Goal: Communication & Community: Answer question/provide support

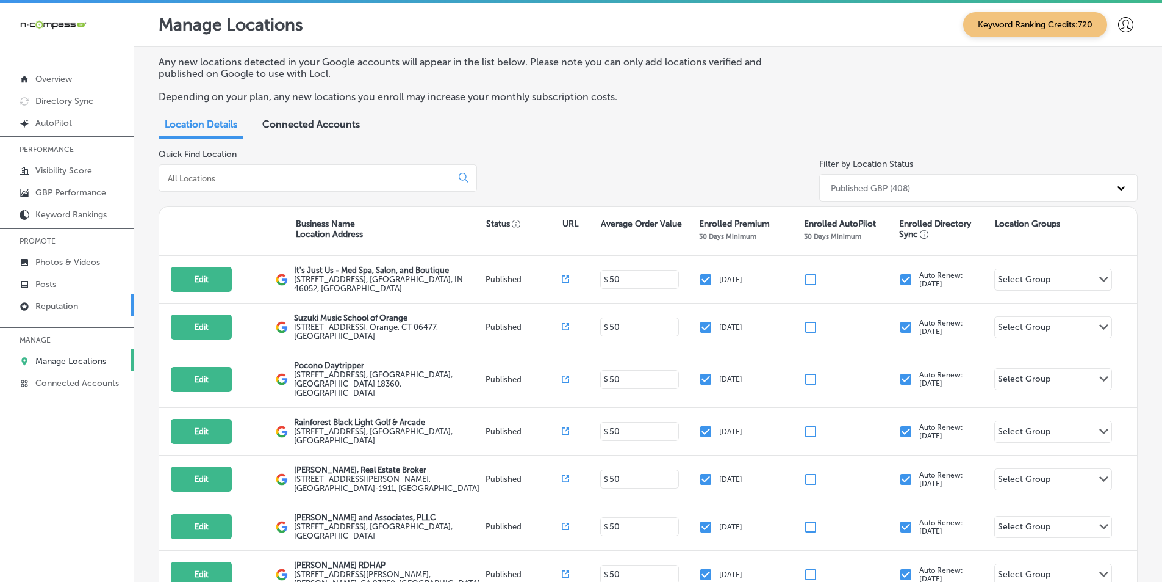
click at [71, 306] on p "Reputation" at bounding box center [56, 306] width 43 height 10
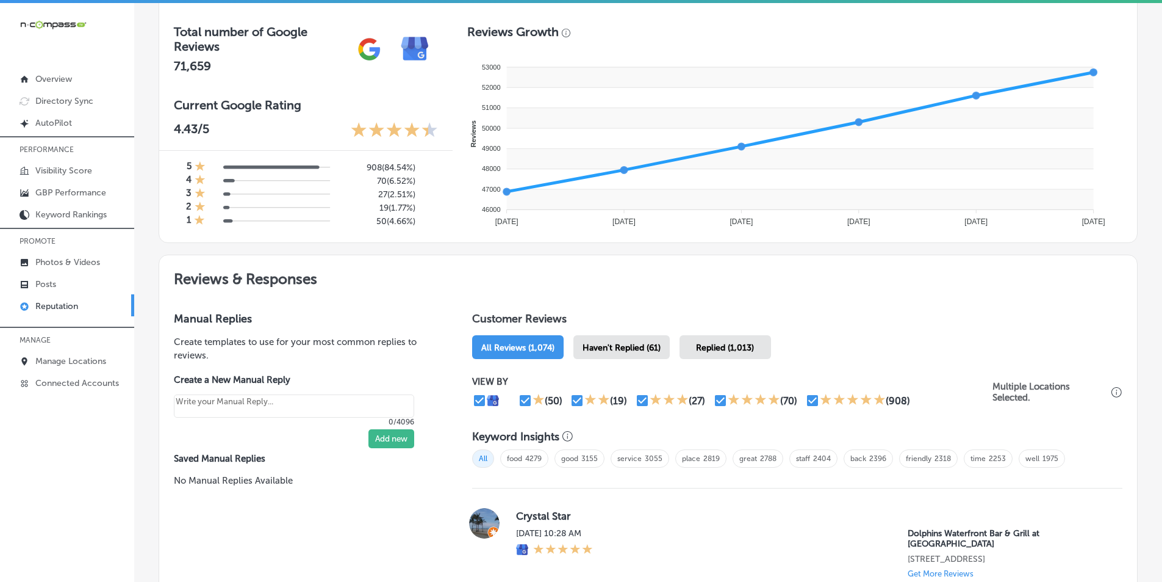
scroll to position [488, 0]
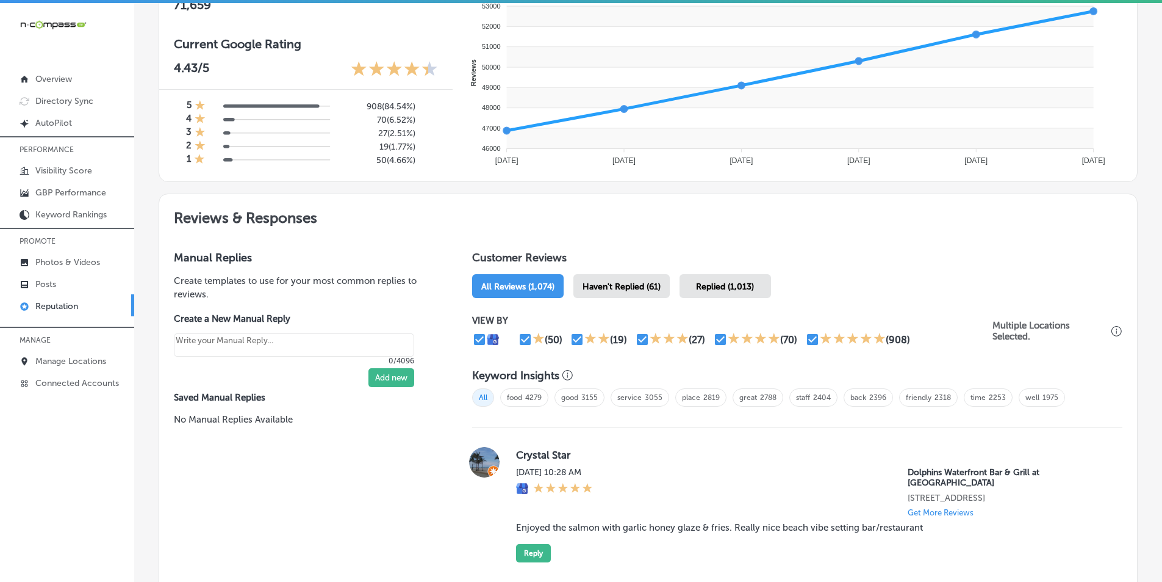
click at [566, 286] on span "Haven't Replied (61)" at bounding box center [622, 286] width 78 height 10
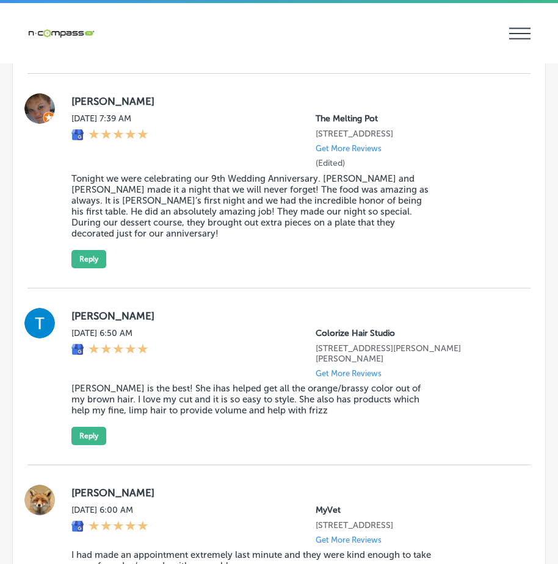
scroll to position [2333, 0]
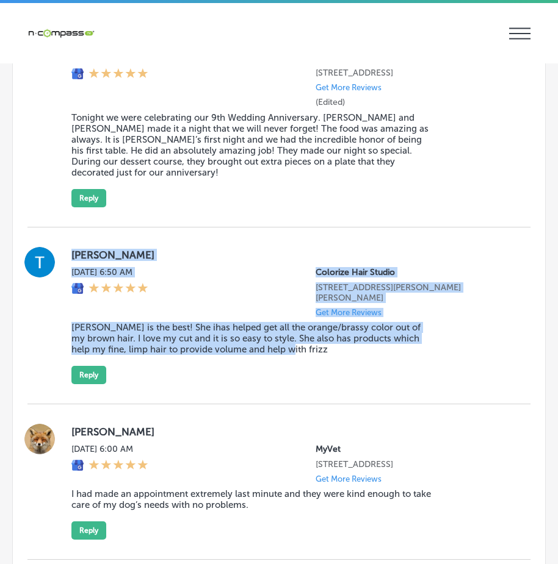
drag, startPoint x: 67, startPoint y: 253, endPoint x: 283, endPoint y: 362, distance: 242.0
click at [283, 362] on div "[PERSON_NAME] [DATE] 6:50 AM Colorize Hair Studio [STREET_ADDRESS][PERSON_NAME]…" at bounding box center [278, 315] width 503 height 137
copy div "[PERSON_NAME] [DATE] 6:50 AM Colorize Hair Studio [STREET_ADDRESS][PERSON_NAME]…"
click at [92, 366] on button "Reply" at bounding box center [88, 375] width 35 height 18
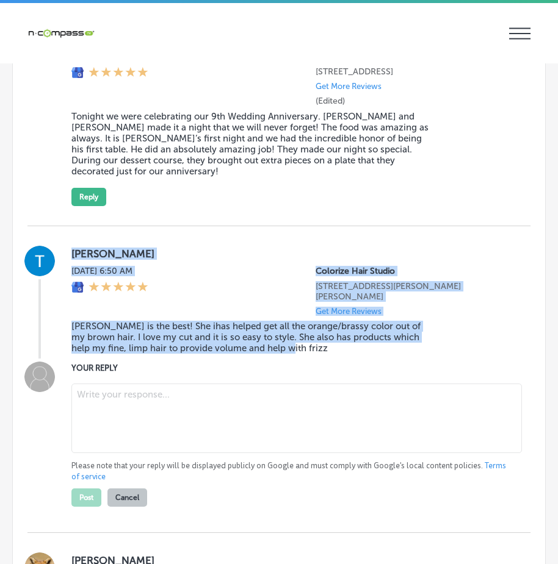
scroll to position [2332, 0]
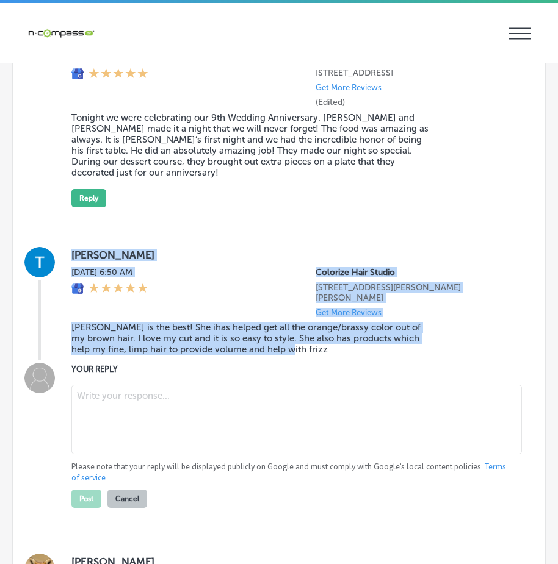
type textarea "x"
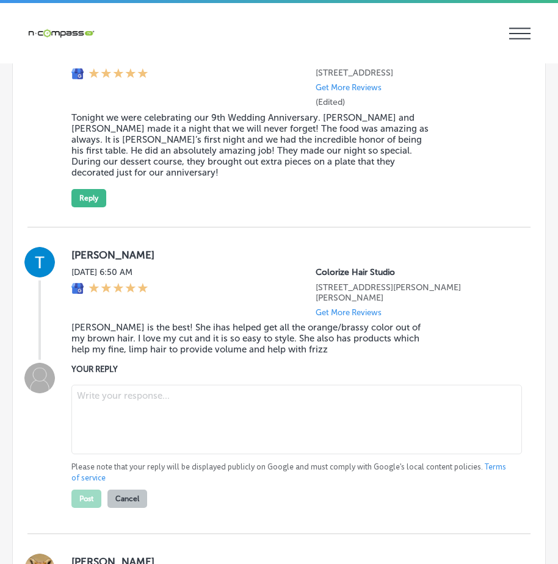
click at [112, 389] on textarea at bounding box center [296, 420] width 450 height 70
click at [182, 397] on textarea at bounding box center [296, 420] width 450 height 70
paste textarea "[PERSON_NAME] [DATE] 6:50 AM Colorize Hair Studio [STREET_ADDRESS][PERSON_NAME]…"
type textarea "[PERSON_NAME] [DATE] 6:50 AM Colorize Hair Studio [STREET_ADDRESS][PERSON_NAME]…"
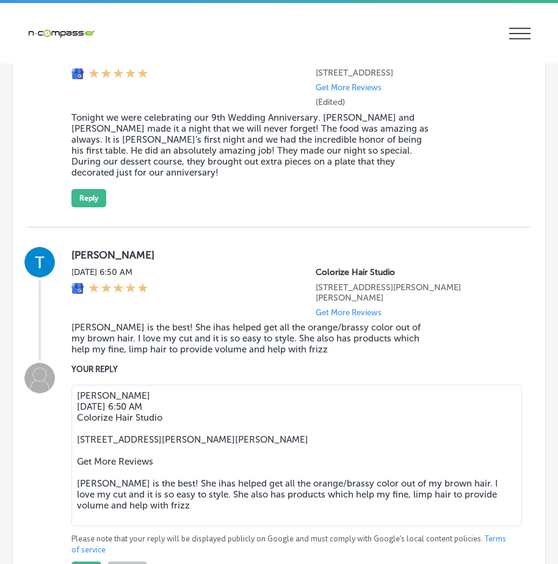
drag, startPoint x: 75, startPoint y: 389, endPoint x: 271, endPoint y: 503, distance: 226.7
click at [271, 503] on textarea "[PERSON_NAME] [DATE] 6:50 AM Colorize Hair Studio [STREET_ADDRESS][PERSON_NAME]…" at bounding box center [296, 456] width 450 height 142
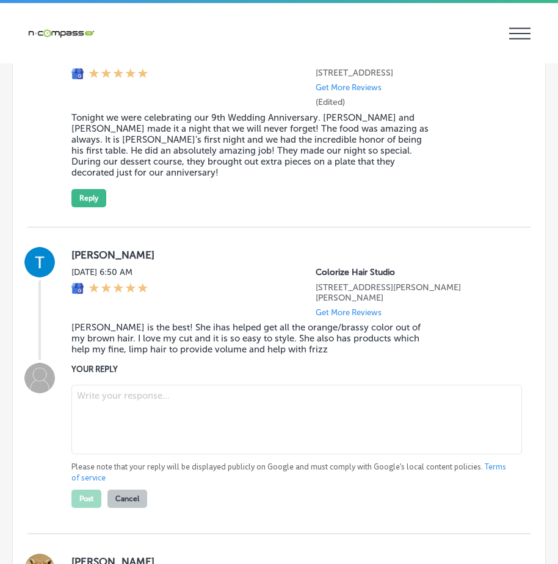
click at [302, 406] on textarea at bounding box center [296, 420] width 450 height 70
paste textarea "Thank you, [PERSON_NAME], for the wonderful review! We're so glad to hear that …"
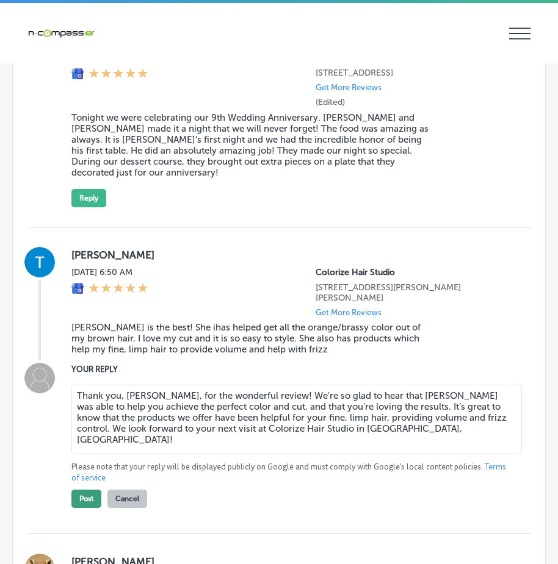
type textarea "Thank you, [PERSON_NAME], for the wonderful review! We're so glad to hear that …"
click at [92, 491] on button "Post" at bounding box center [86, 499] width 30 height 18
type textarea "x"
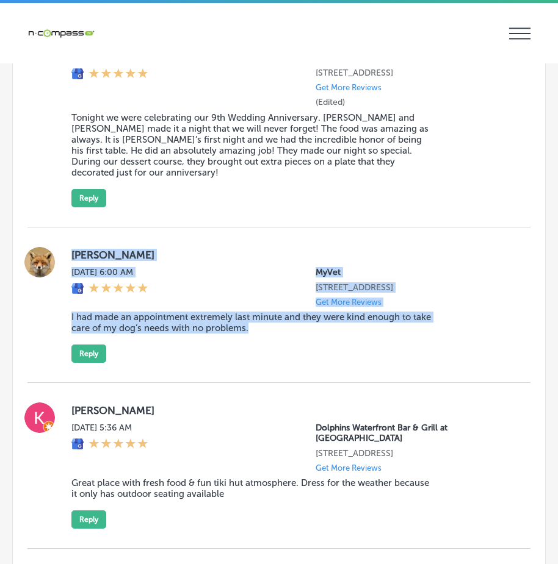
drag, startPoint x: 73, startPoint y: 253, endPoint x: 269, endPoint y: 364, distance: 225.5
click at [271, 362] on div "[PERSON_NAME][DATE] 6:00 AM MyVet [STREET_ADDRESS] Get More Reviews I had made …" at bounding box center [290, 305] width 439 height 116
copy div "[PERSON_NAME][DATE] 6:00 AM MyVet [STREET_ADDRESS] Get More Reviews I had made …"
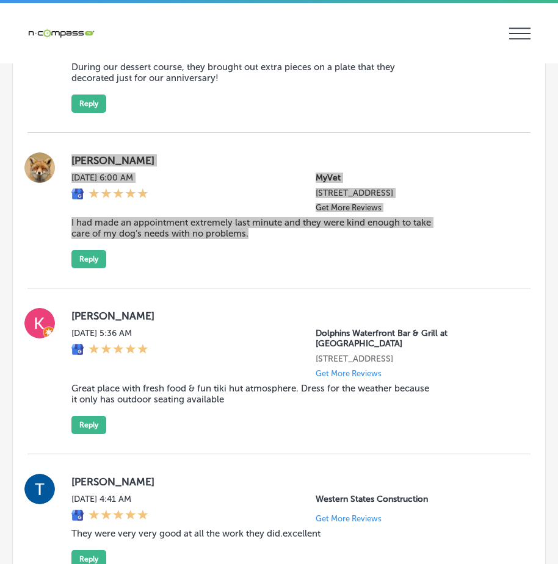
scroll to position [2454, 0]
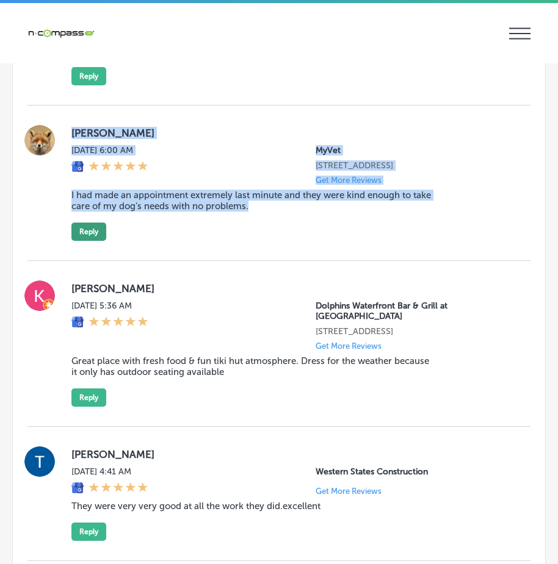
click at [85, 241] on button "Reply" at bounding box center [88, 232] width 35 height 18
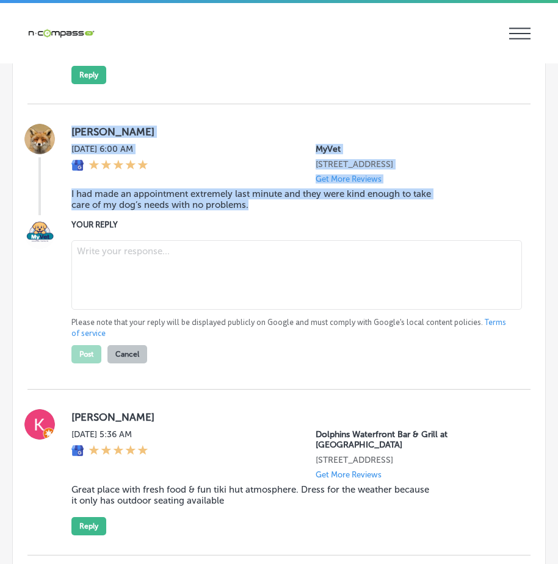
scroll to position [2453, 0]
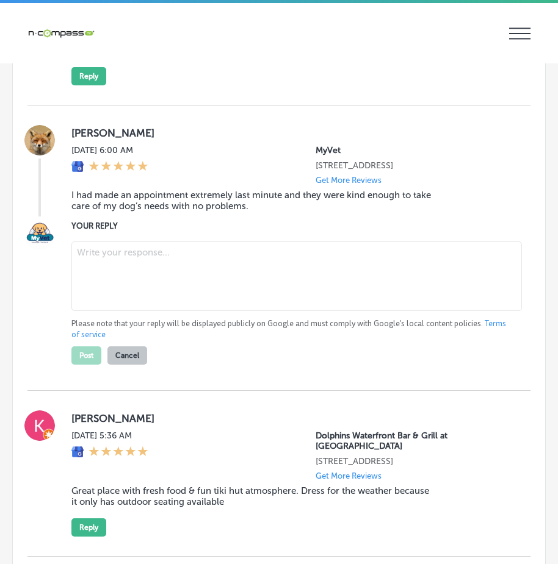
click at [146, 273] on textarea at bounding box center [296, 277] width 450 height 70
paste textarea "Thank you, [PERSON_NAME], for your kind review! We're so glad to hear that we c…"
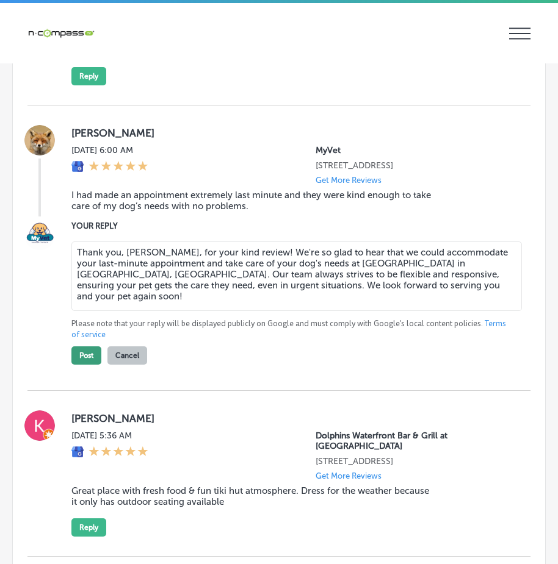
type textarea "Thank you, [PERSON_NAME], for your kind review! We're so glad to hear that we c…"
click at [90, 365] on button "Post" at bounding box center [86, 356] width 30 height 18
type textarea "x"
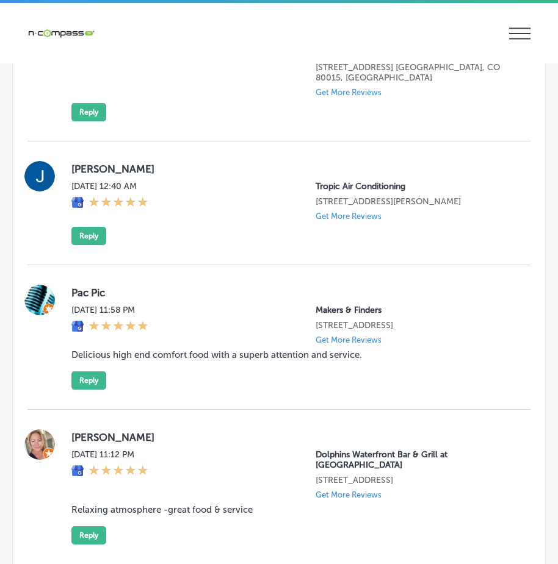
scroll to position [3490, 0]
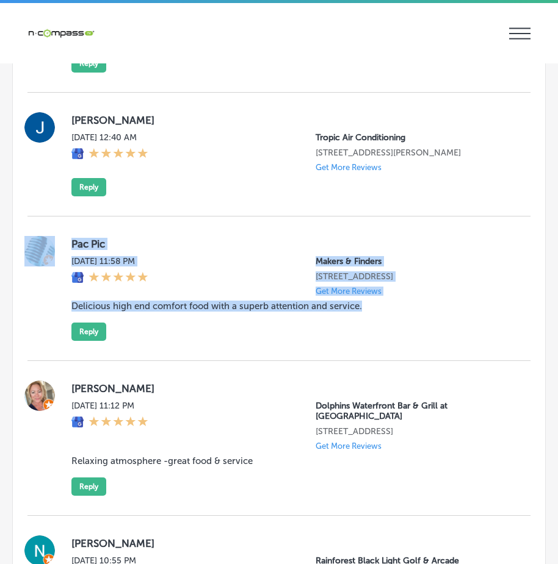
drag, startPoint x: 58, startPoint y: 201, endPoint x: 422, endPoint y: 320, distance: 383.2
click at [422, 320] on div "Pac Pic [DATE] 11:58 PM Makers & Finders [STREET_ADDRESS] Get More Reviews Deli…" at bounding box center [278, 289] width 503 height 145
copy div "Pac Pic [DATE] 11:58 PM Makers & Finders [STREET_ADDRESS] Get More Reviews Deli…"
click at [82, 323] on button "Reply" at bounding box center [88, 332] width 35 height 18
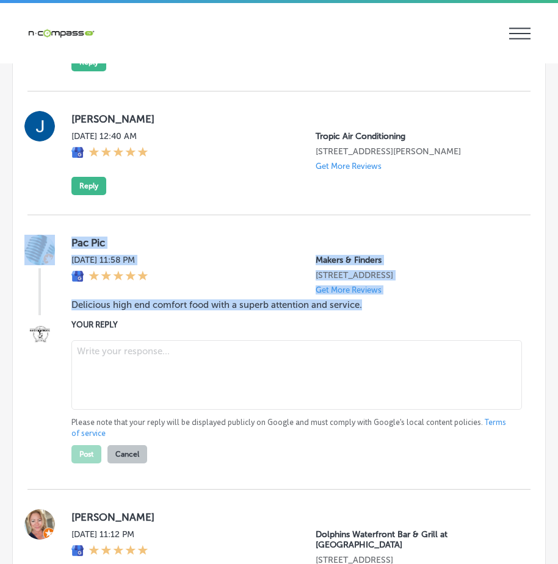
scroll to position [3489, 0]
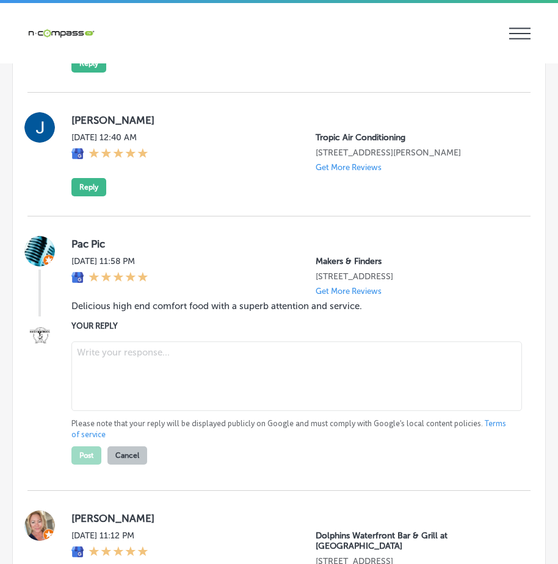
click at [128, 347] on textarea at bounding box center [296, 377] width 450 height 70
paste textarea "Thank you for the wonderful review, Pac! We’re so glad to hear you enjoyed the …"
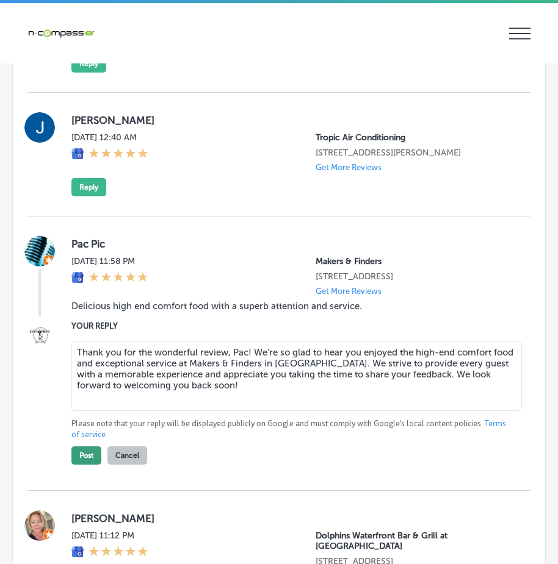
type textarea "Thank you for the wonderful review, Pac! We’re so glad to hear you enjoyed the …"
click at [84, 447] on button "Post" at bounding box center [86, 456] width 30 height 18
type textarea "x"
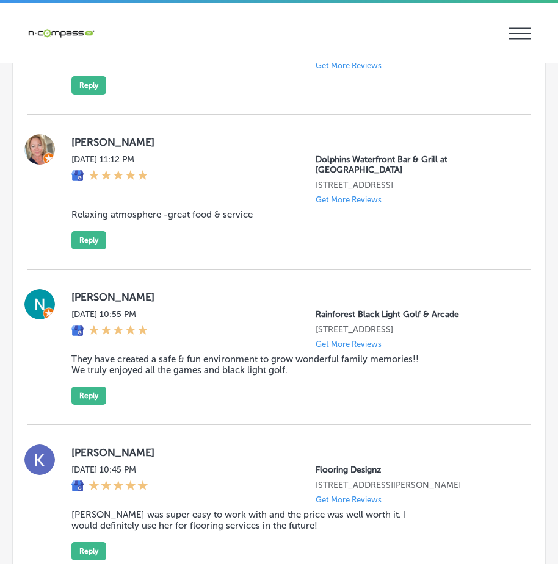
scroll to position [3611, 0]
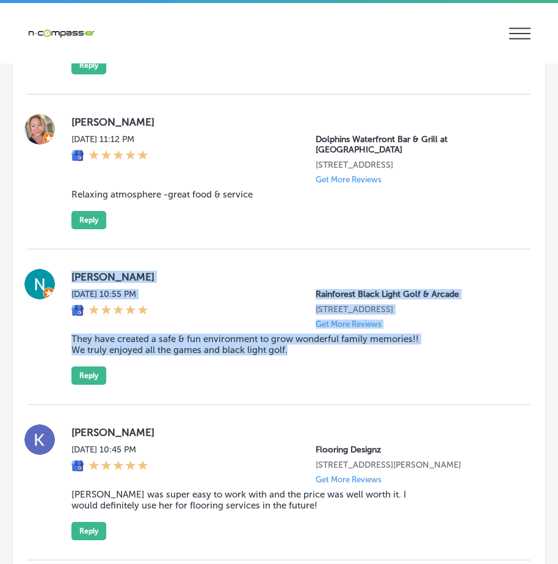
drag, startPoint x: 71, startPoint y: 222, endPoint x: 339, endPoint y: 340, distance: 293.2
click at [321, 329] on div "[PERSON_NAME][DATE] 10:55 PM Rainforest Black Light Golf & Arcade [STREET_ADDRE…" at bounding box center [278, 327] width 503 height 116
copy div "[PERSON_NAME][DATE] 10:55 PM Rainforest Black Light Golf & Arcade [STREET_ADDRE…"
click at [361, 327] on div "[PERSON_NAME][DATE] 10:55 PM Rainforest Black Light Golf & Arcade [STREET_ADDRE…" at bounding box center [290, 327] width 439 height 116
click at [380, 320] on div "[PERSON_NAME][DATE] 10:55 PM Rainforest Black Light Golf & Arcade [STREET_ADDRE…" at bounding box center [290, 327] width 439 height 116
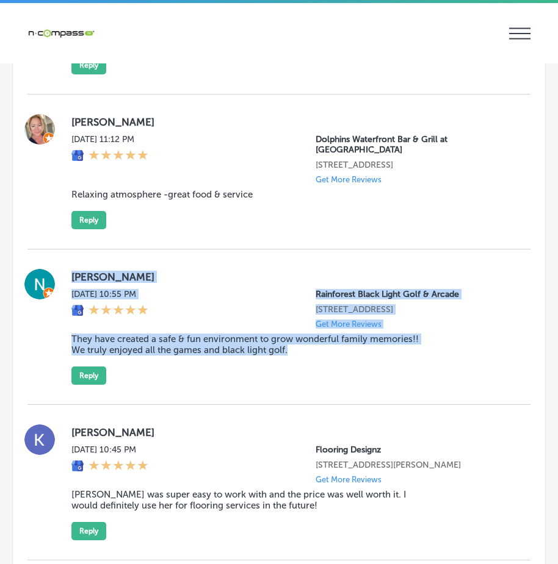
drag, startPoint x: 71, startPoint y: 218, endPoint x: 327, endPoint y: 321, distance: 276.0
click at [323, 320] on div "[PERSON_NAME][DATE] 10:55 PM Rainforest Black Light Golf & Arcade [STREET_ADDRE…" at bounding box center [278, 328] width 503 height 156
copy div "[PERSON_NAME][DATE] 10:55 PM Rainforest Black Light Golf & Arcade [STREET_ADDRE…"
click at [94, 367] on button "Reply" at bounding box center [88, 376] width 35 height 18
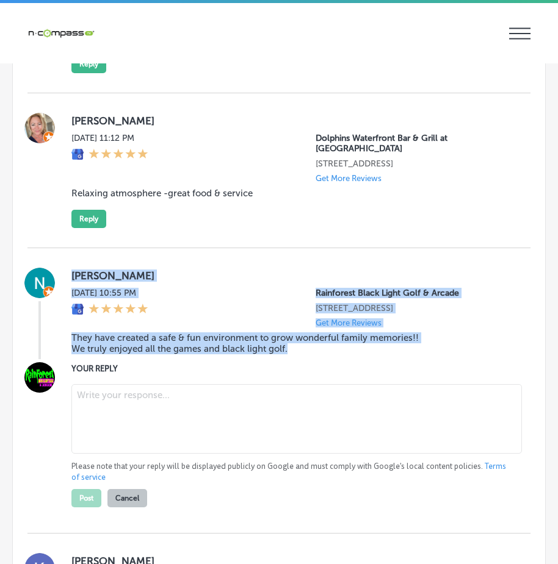
scroll to position [3610, 0]
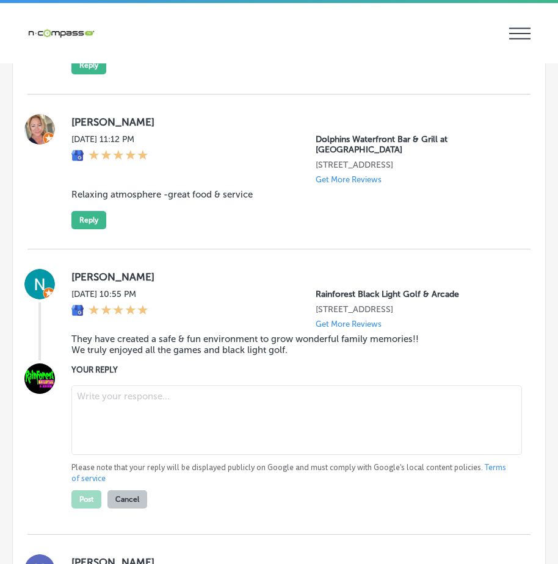
click at [107, 386] on textarea at bounding box center [296, 421] width 450 height 70
paste textarea "Thank you, [PERSON_NAME], for the wonderful review! We're so happy to hear that…"
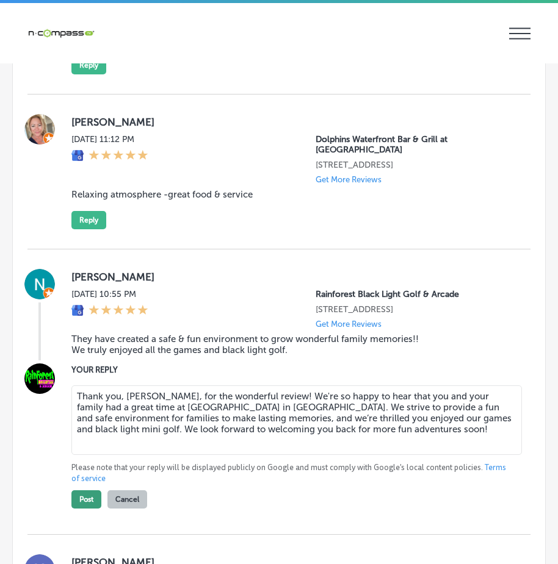
type textarea "Thank you, [PERSON_NAME], for the wonderful review! We're so happy to hear that…"
click at [82, 491] on button "Post" at bounding box center [86, 500] width 30 height 18
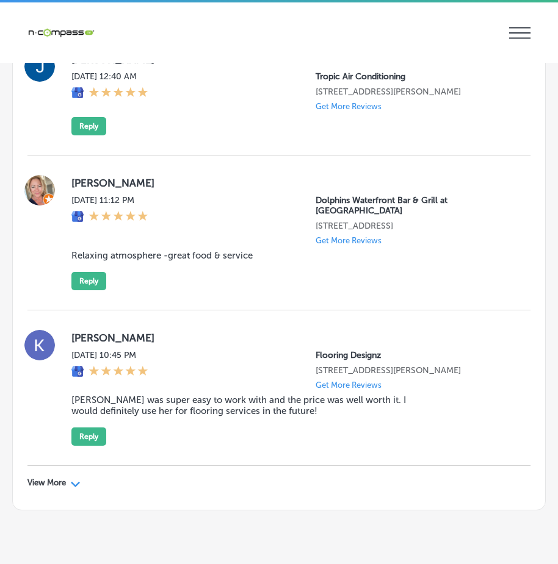
scroll to position [0, 0]
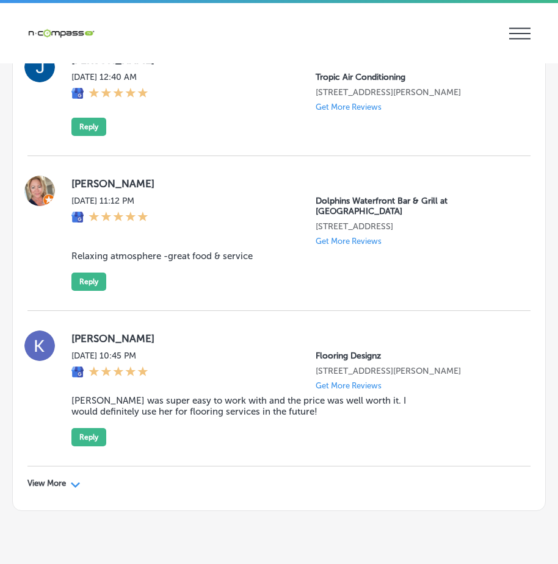
click at [74, 479] on div "Path Created with Sketch." at bounding box center [76, 484] width 10 height 10
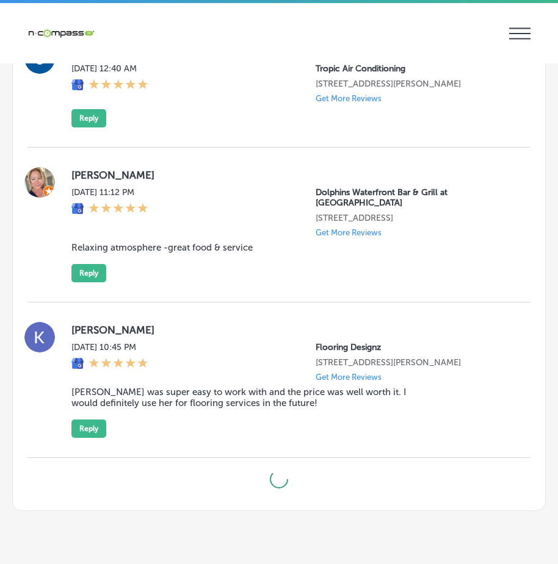
type textarea "x"
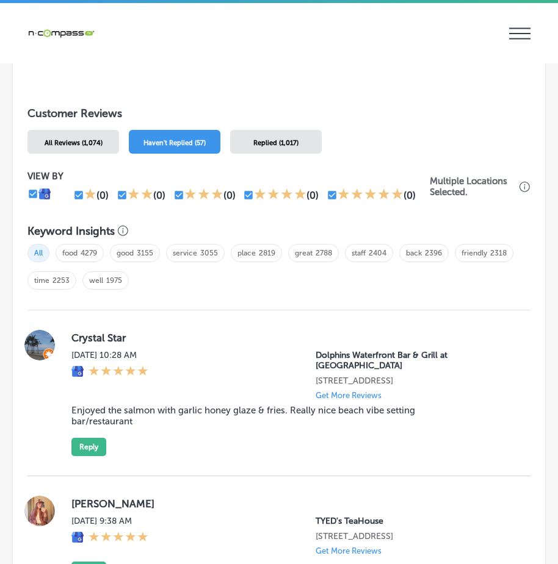
scroll to position [1180, 0]
